Goal: Information Seeking & Learning: Learn about a topic

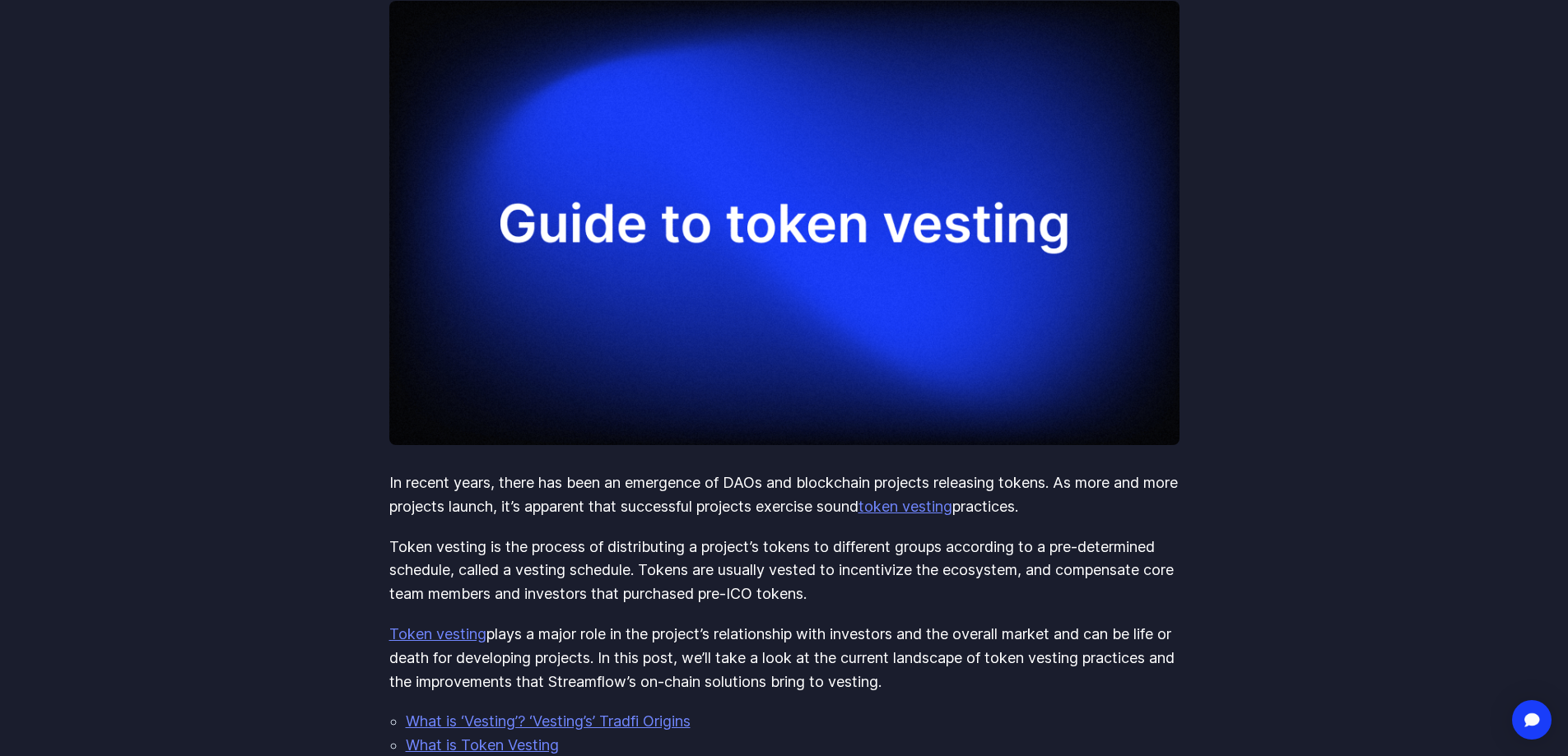
scroll to position [164, 0]
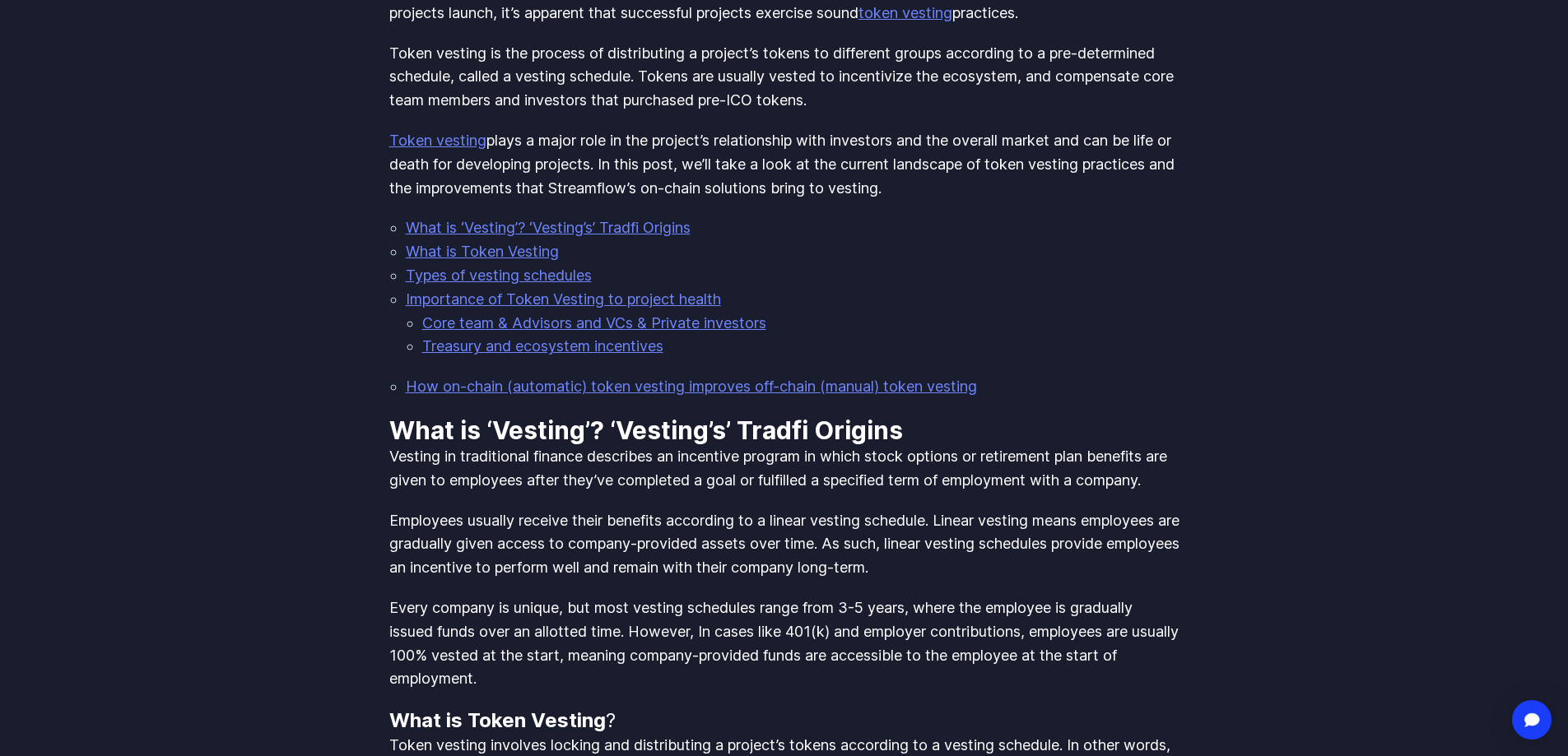
scroll to position [823, 0]
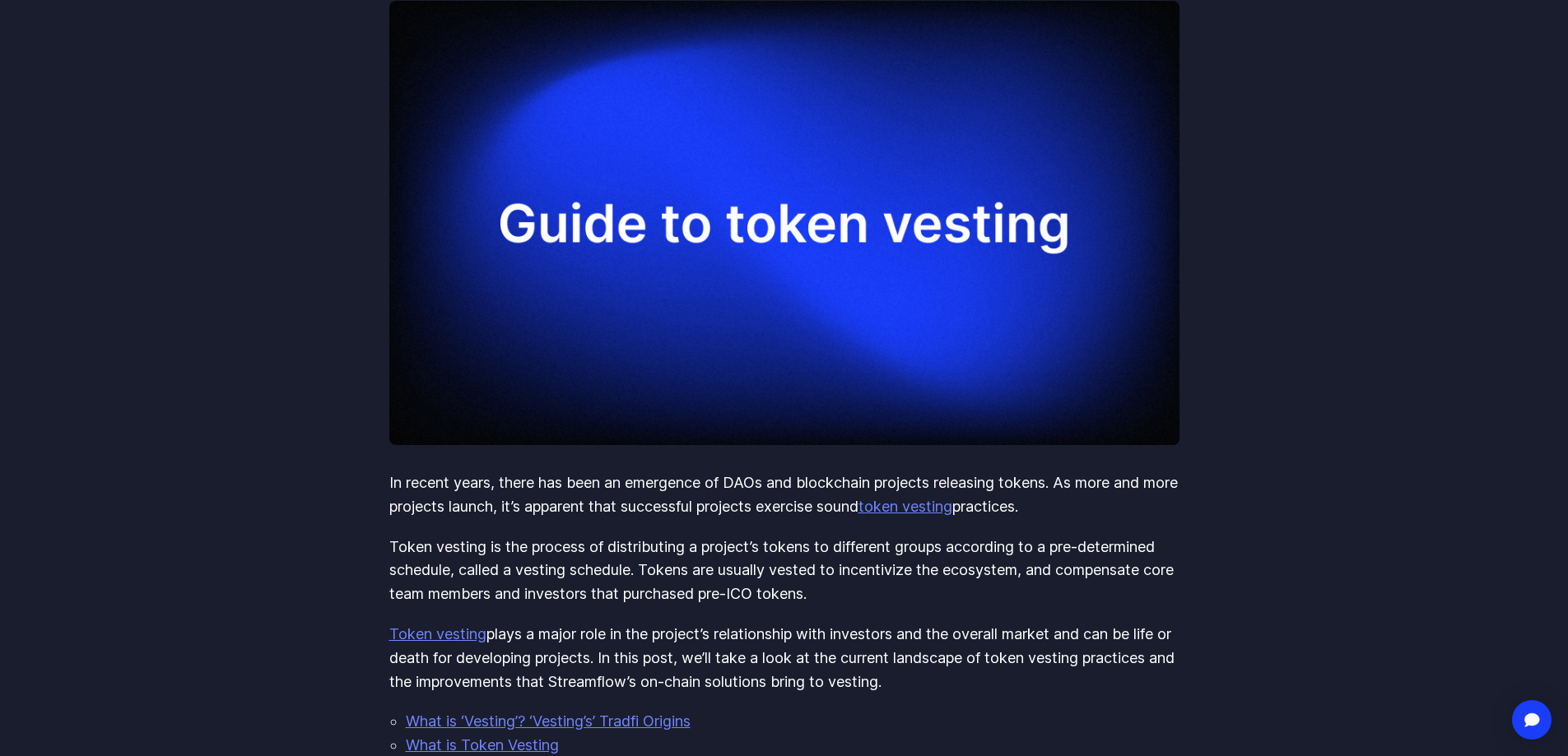
scroll to position [626, 0]
